Goal: Task Accomplishment & Management: Complete application form

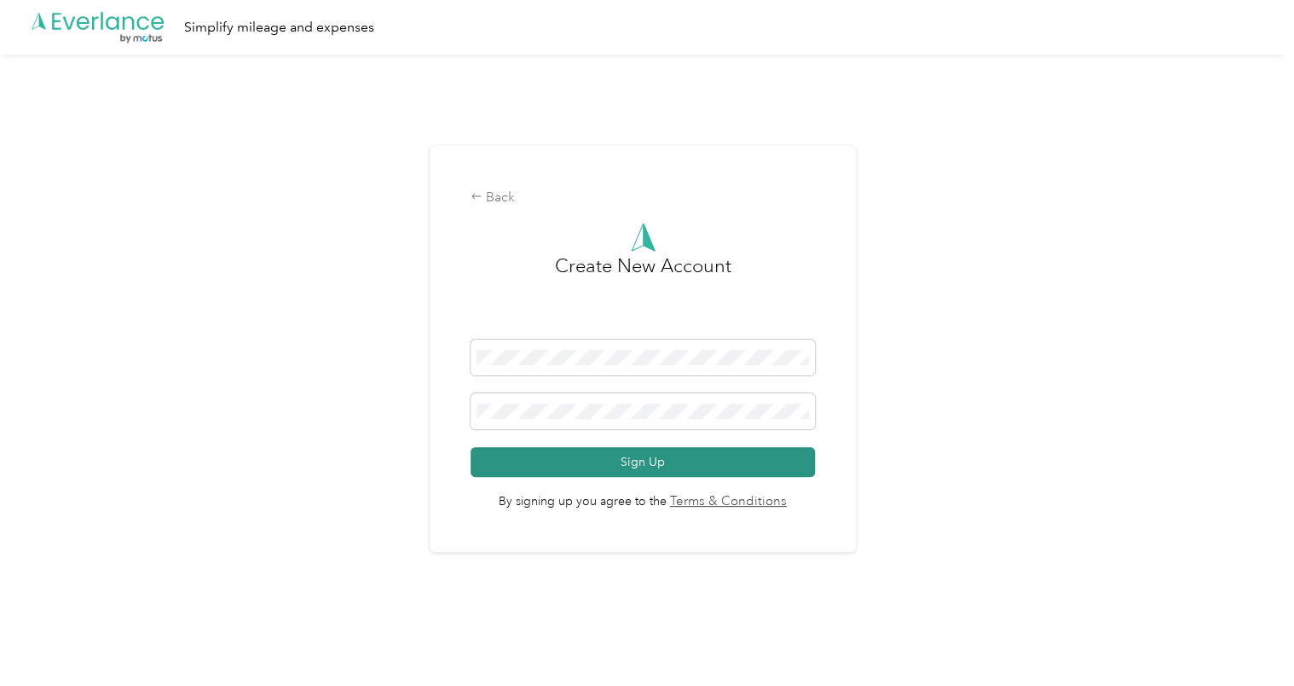
click at [563, 468] on button "Sign Up" at bounding box center [643, 462] width 344 height 30
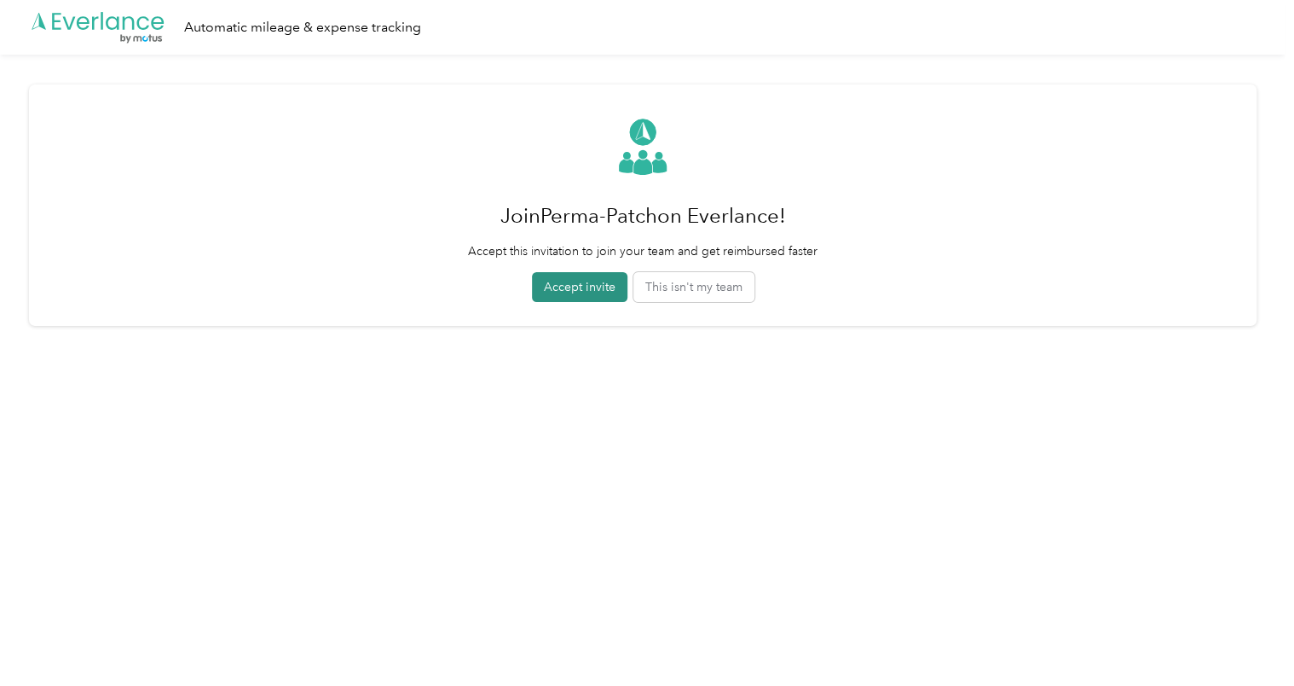
click at [572, 288] on button "Accept invite" at bounding box center [579, 287] width 95 height 30
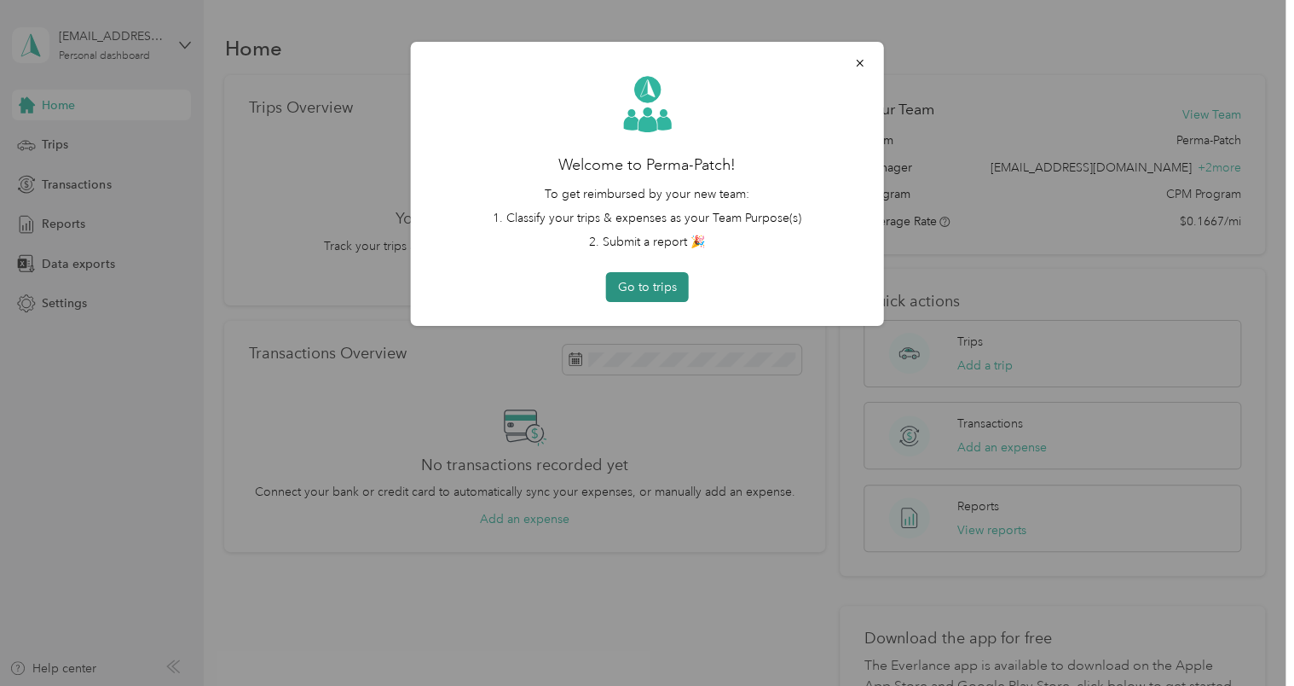
click at [641, 290] on button "Go to trips" at bounding box center [647, 287] width 83 height 30
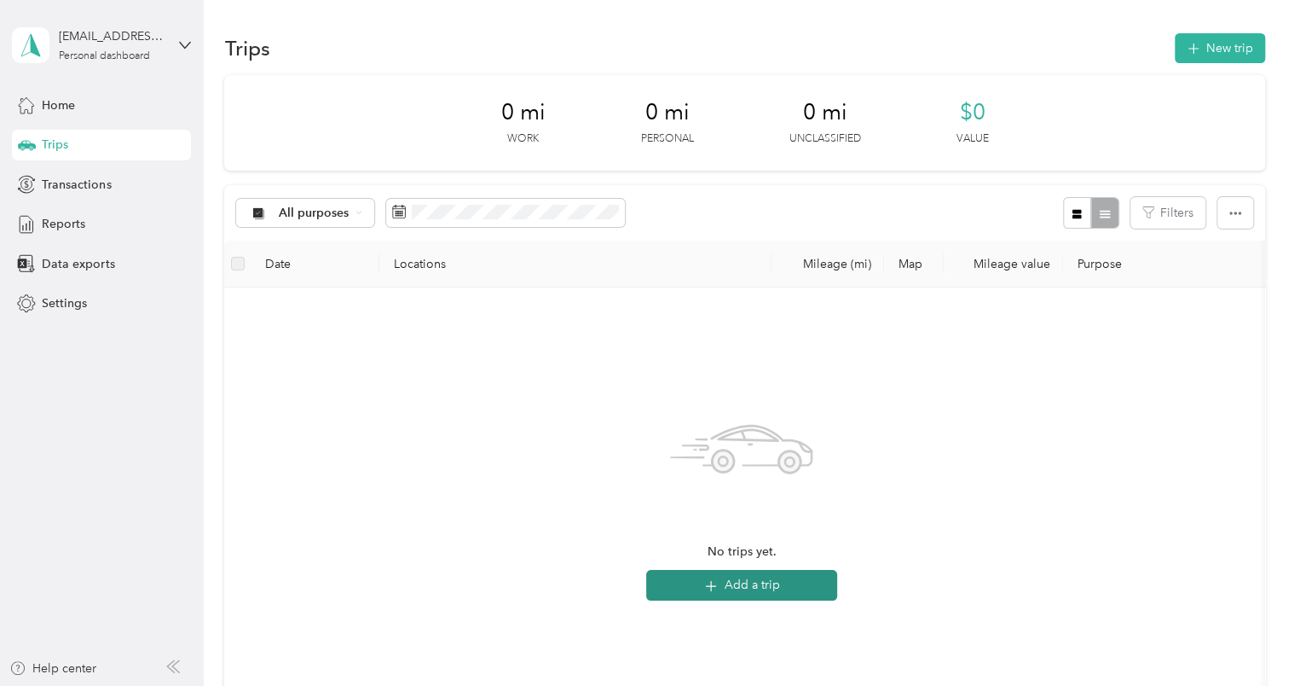
click at [720, 583] on icon "button" at bounding box center [712, 586] width 20 height 20
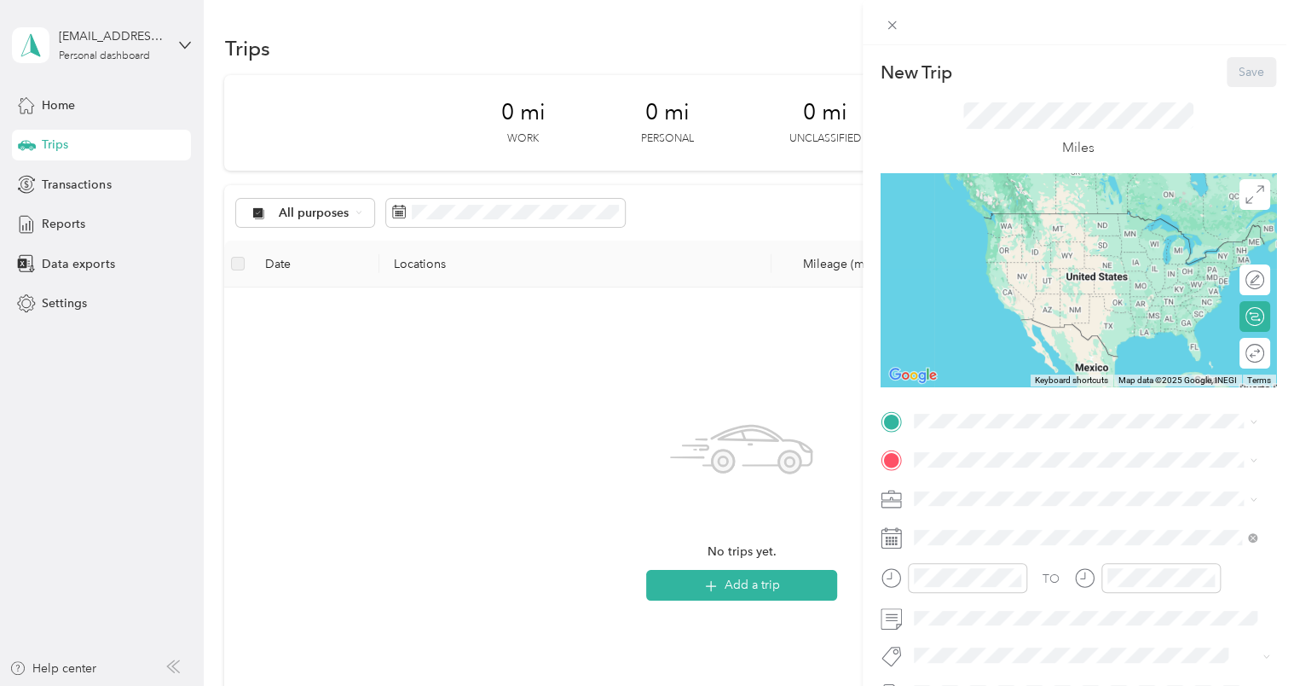
click at [1238, 11] on div at bounding box center [1078, 22] width 431 height 45
